Goal: Task Accomplishment & Management: Manage account settings

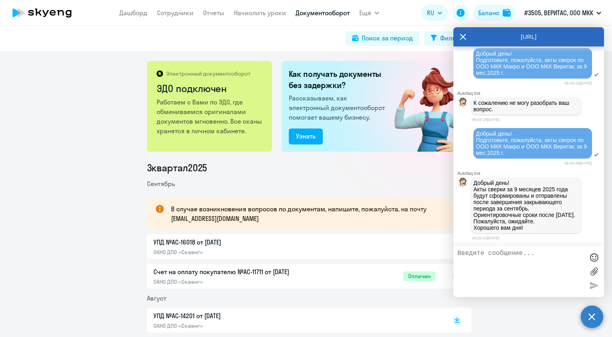
scroll to position [721, 0]
drag, startPoint x: 531, startPoint y: 224, endPoint x: 505, endPoint y: 217, distance: 26.6
click at [505, 217] on span "Добрый день! ​Акты сверки за 9 месяцев 2025 года будут сформированы и отправлен…" at bounding box center [527, 205] width 106 height 51
drag, startPoint x: 505, startPoint y: 217, endPoint x: 543, endPoint y: 226, distance: 39.0
click at [541, 225] on p "Хорошего вам дня!" at bounding box center [527, 228] width 106 height 6
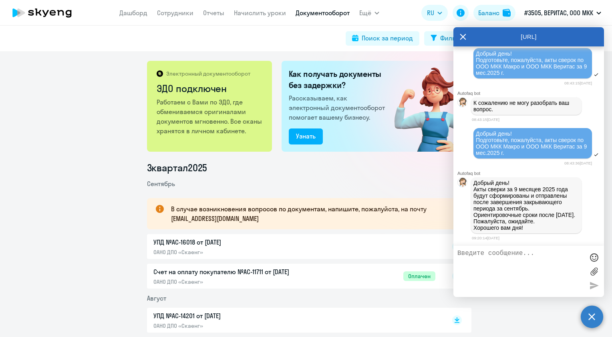
drag, startPoint x: 450, startPoint y: 34, endPoint x: 462, endPoint y: 34, distance: 11.2
click at [451, 34] on div "Фильтр" at bounding box center [451, 38] width 22 height 10
select select "all"
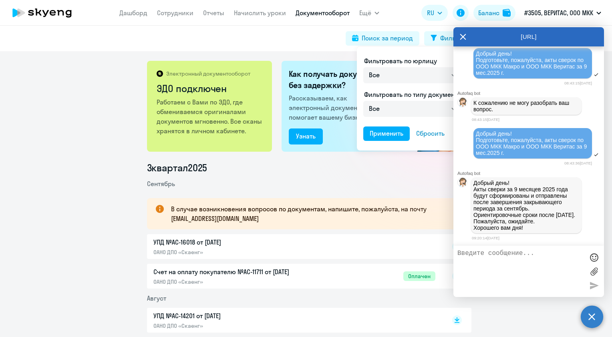
click at [462, 35] on icon at bounding box center [463, 36] width 6 height 19
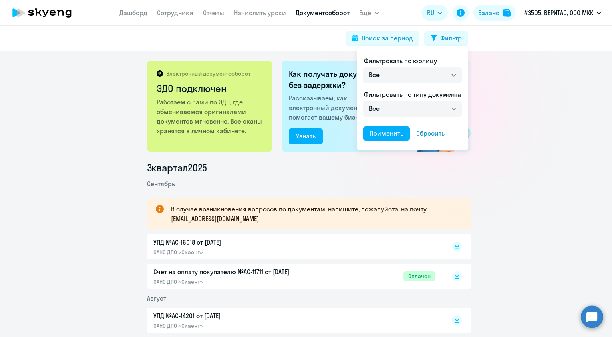
click at [192, 13] on div at bounding box center [306, 168] width 612 height 337
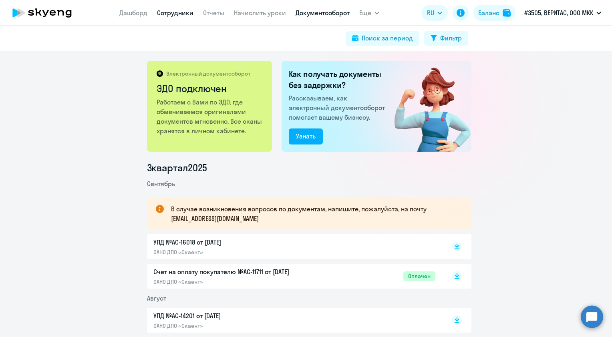
click at [180, 13] on link "Сотрудники" at bounding box center [175, 13] width 36 height 8
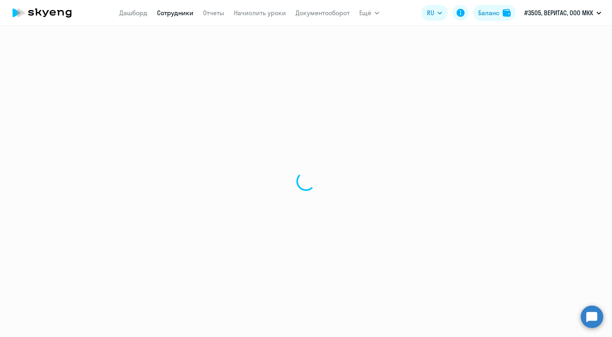
select select "30"
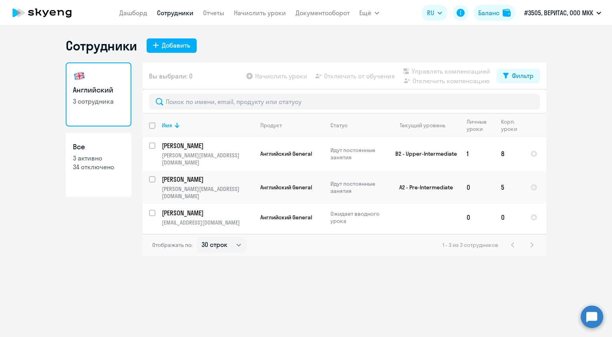
click at [172, 15] on link "Сотрудники" at bounding box center [175, 13] width 36 height 8
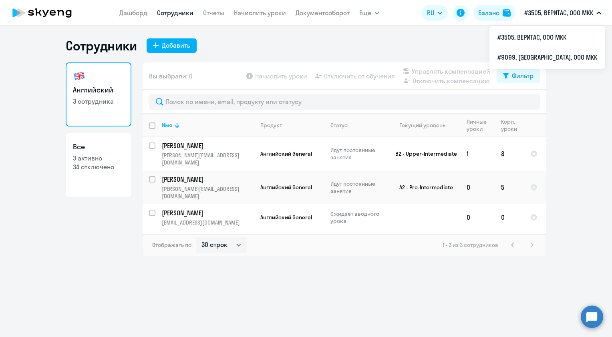
click at [539, 16] on p "#3505, ВЕРИТАС, ООО МКК" at bounding box center [559, 13] width 69 height 10
click at [548, 14] on p "#3505, ВЕРИТАС, ООО МКК" at bounding box center [559, 13] width 69 height 10
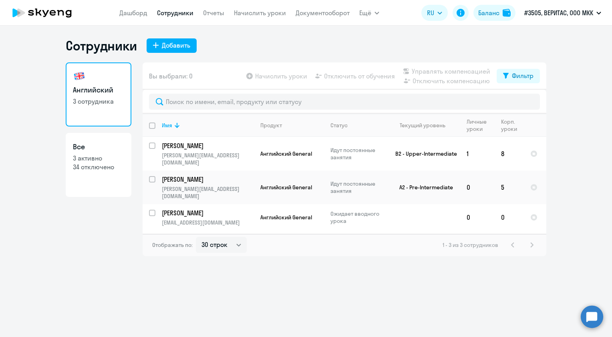
click at [548, 17] on p "#3505, ВЕРИТАС, ООО МКК" at bounding box center [559, 13] width 69 height 10
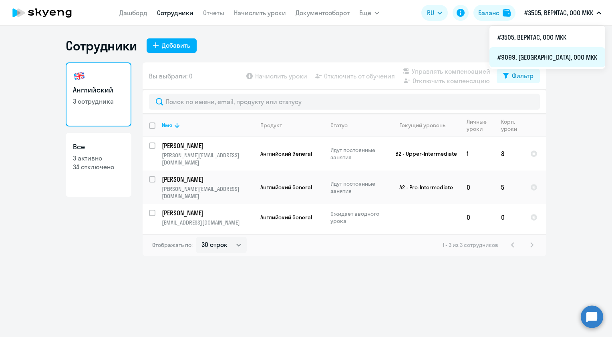
click at [558, 52] on li "#9099, [GEOGRAPHIC_DATA], ООО МКК" at bounding box center [548, 57] width 116 height 20
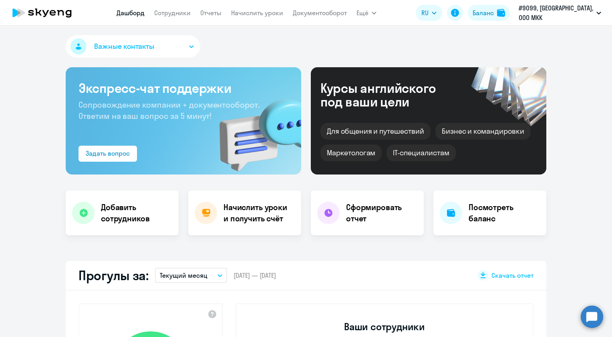
select select "30"
click at [164, 10] on link "Сотрудники" at bounding box center [172, 13] width 36 height 8
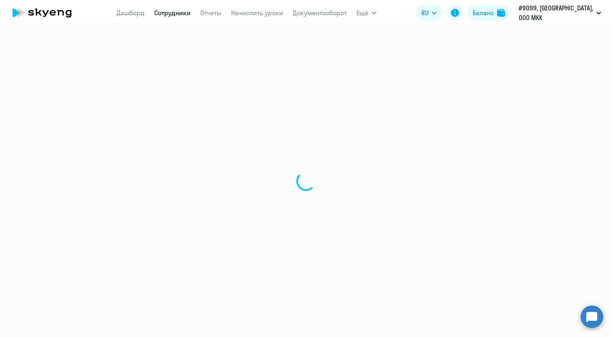
select select "30"
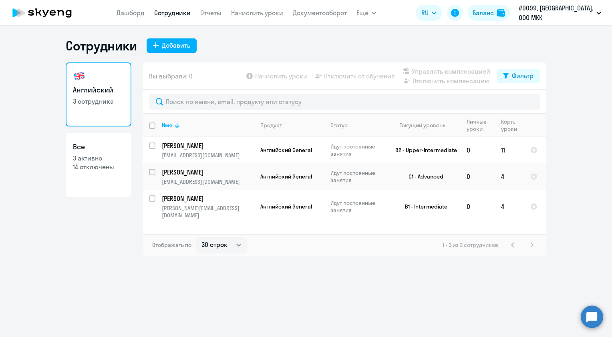
click at [580, 10] on p "#9099, [GEOGRAPHIC_DATA], ООО МКК" at bounding box center [556, 12] width 75 height 19
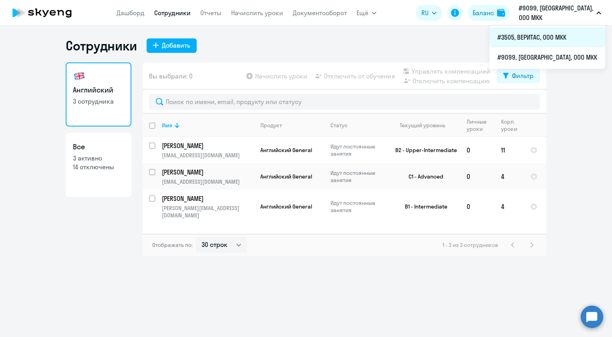
click at [571, 40] on li "#3505, ВЕРИТАС, ООО МКК" at bounding box center [548, 37] width 116 height 20
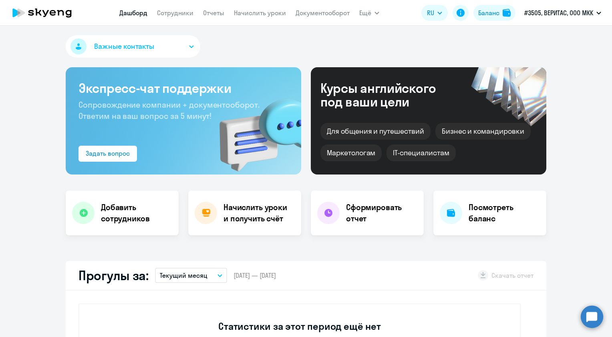
drag, startPoint x: 162, startPoint y: 21, endPoint x: 168, endPoint y: 17, distance: 6.8
click at [165, 20] on app-header "[PERSON_NAME] Отчеты Начислить уроки Документооборот Ещё Дашборд Сотрудники Отч…" at bounding box center [306, 13] width 612 height 26
click at [168, 17] on app-menu-item-link "Сотрудники" at bounding box center [175, 13] width 36 height 10
select select "30"
click at [174, 15] on link "Сотрудники" at bounding box center [175, 13] width 36 height 8
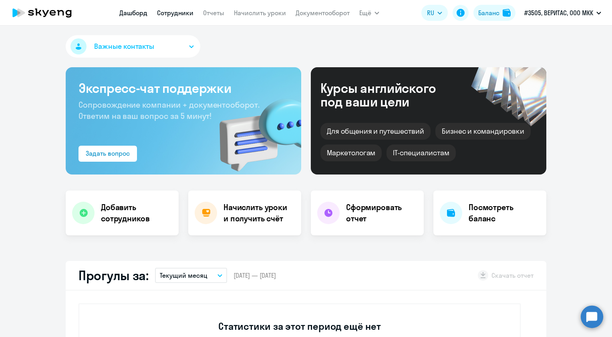
select select "30"
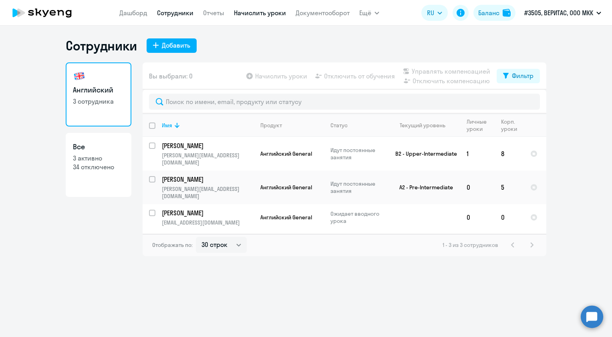
click at [251, 16] on link "Начислить уроки" at bounding box center [260, 13] width 52 height 8
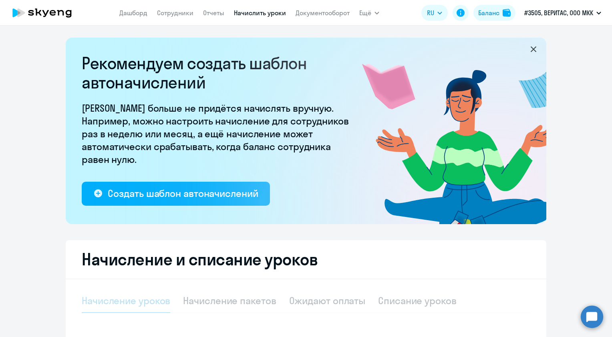
select select "10"
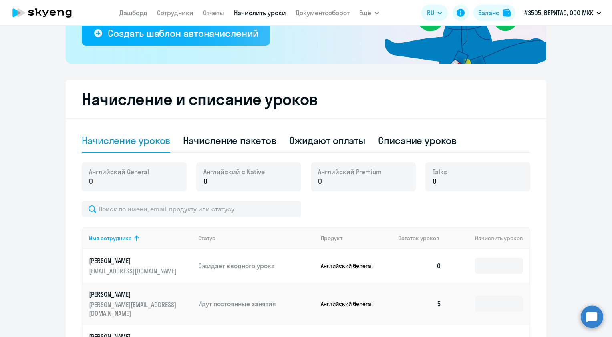
scroll to position [240, 0]
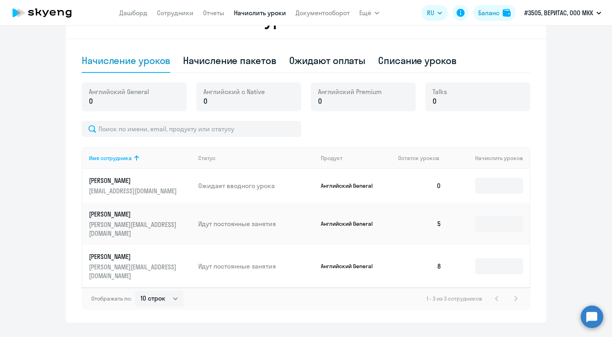
click at [145, 253] on p "[PERSON_NAME]" at bounding box center [134, 257] width 90 height 9
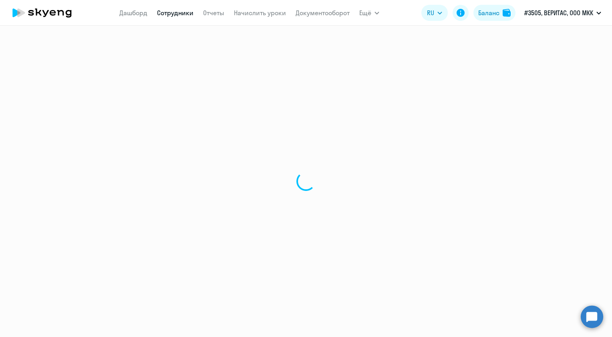
select select "english"
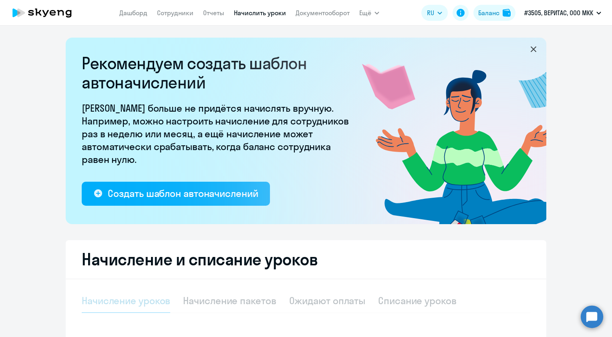
select select "10"
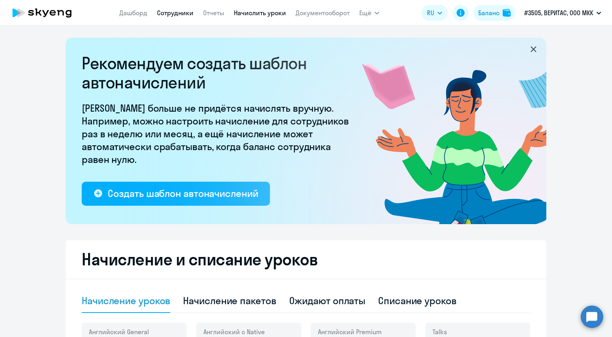
click at [163, 14] on link "Сотрудники" at bounding box center [175, 13] width 36 height 8
select select "30"
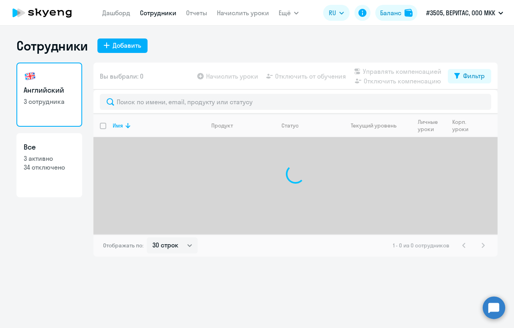
select select "30"
